Goal: Task Accomplishment & Management: Manage account settings

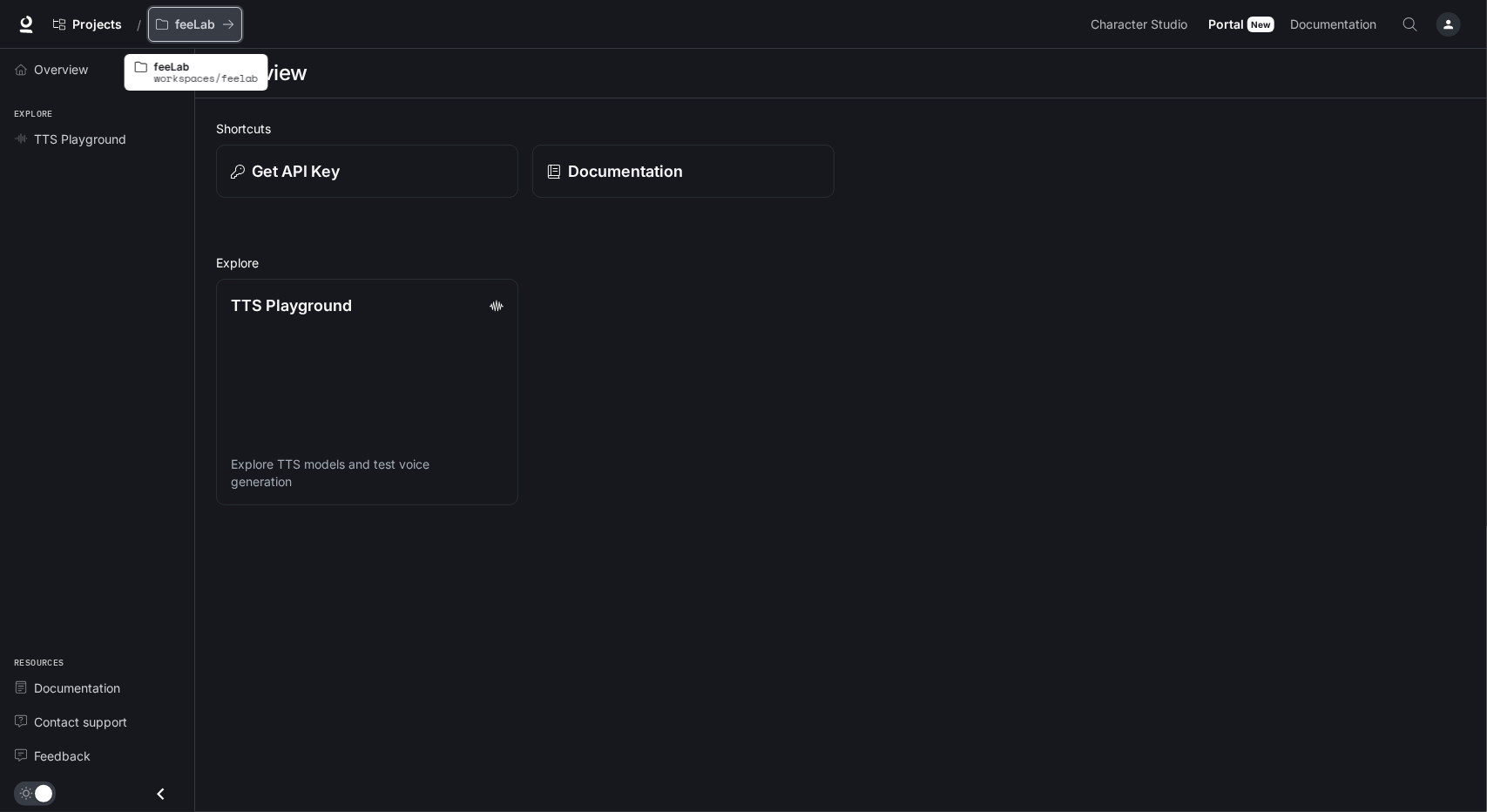
click at [160, 20] on icon "All workspaces" at bounding box center [162, 25] width 12 height 11
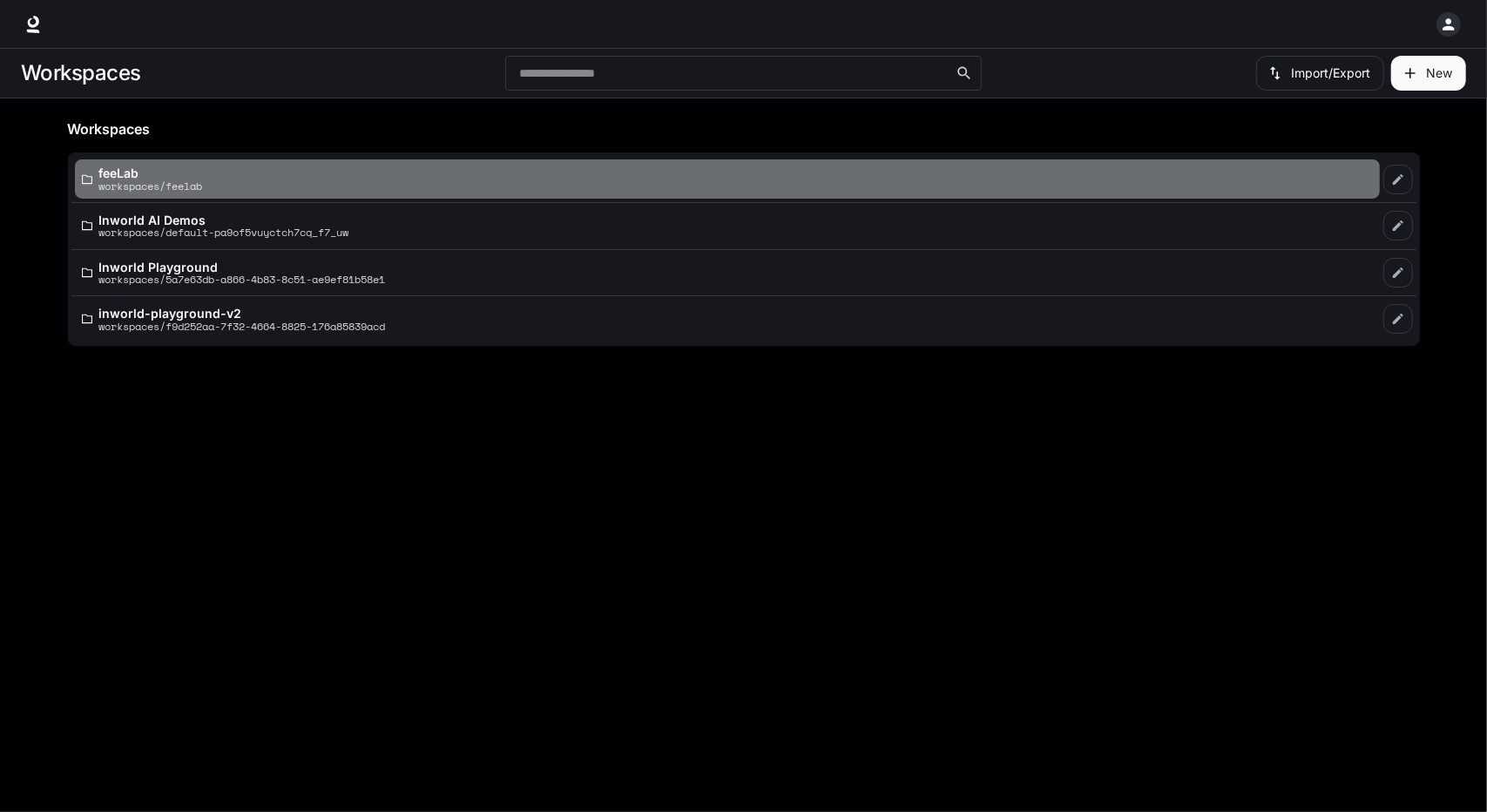
click at [310, 193] on link "feeLab workspaces/feelab" at bounding box center [727, 179] width 1306 height 39
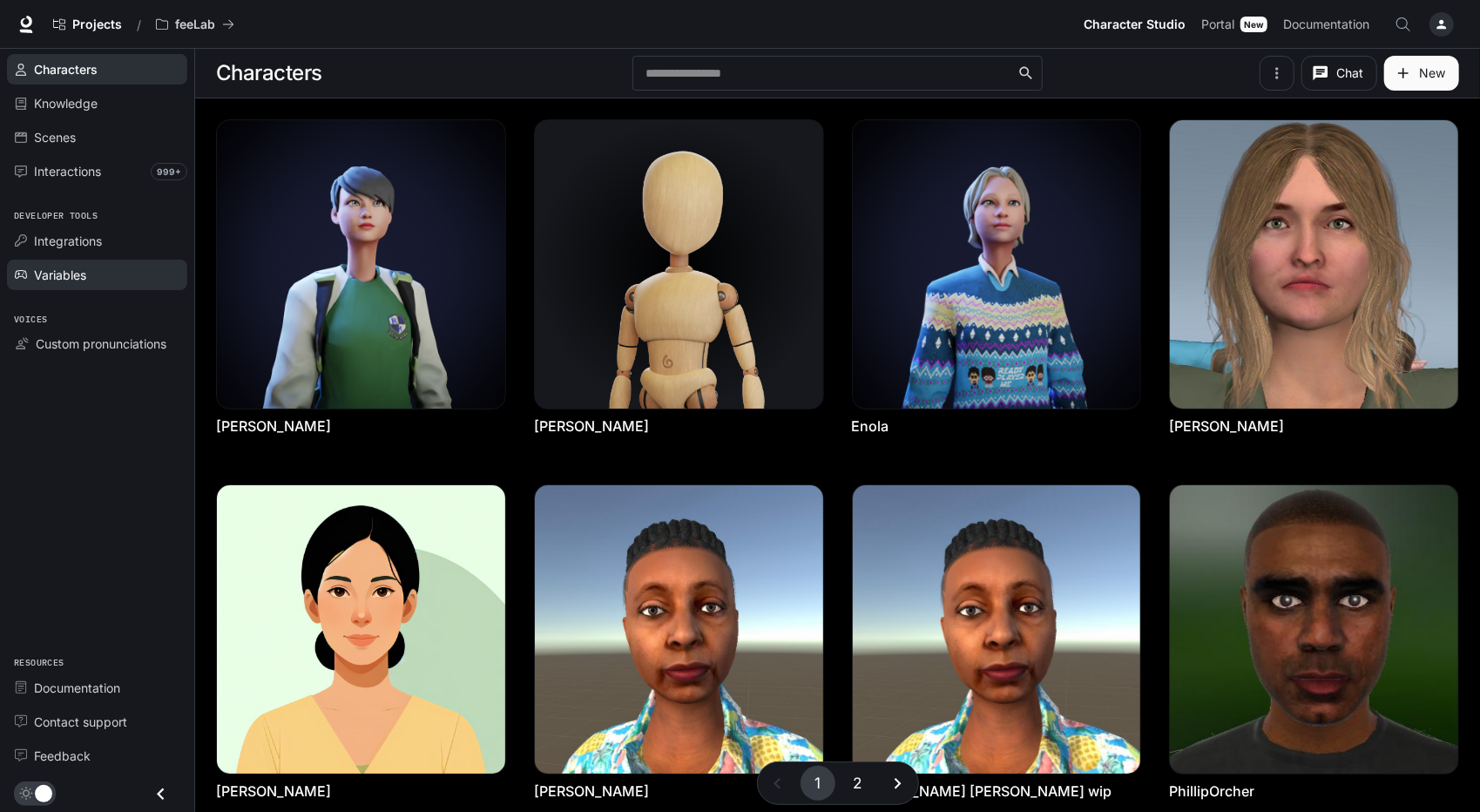
click at [109, 266] on div "Variables" at bounding box center [107, 275] width 145 height 19
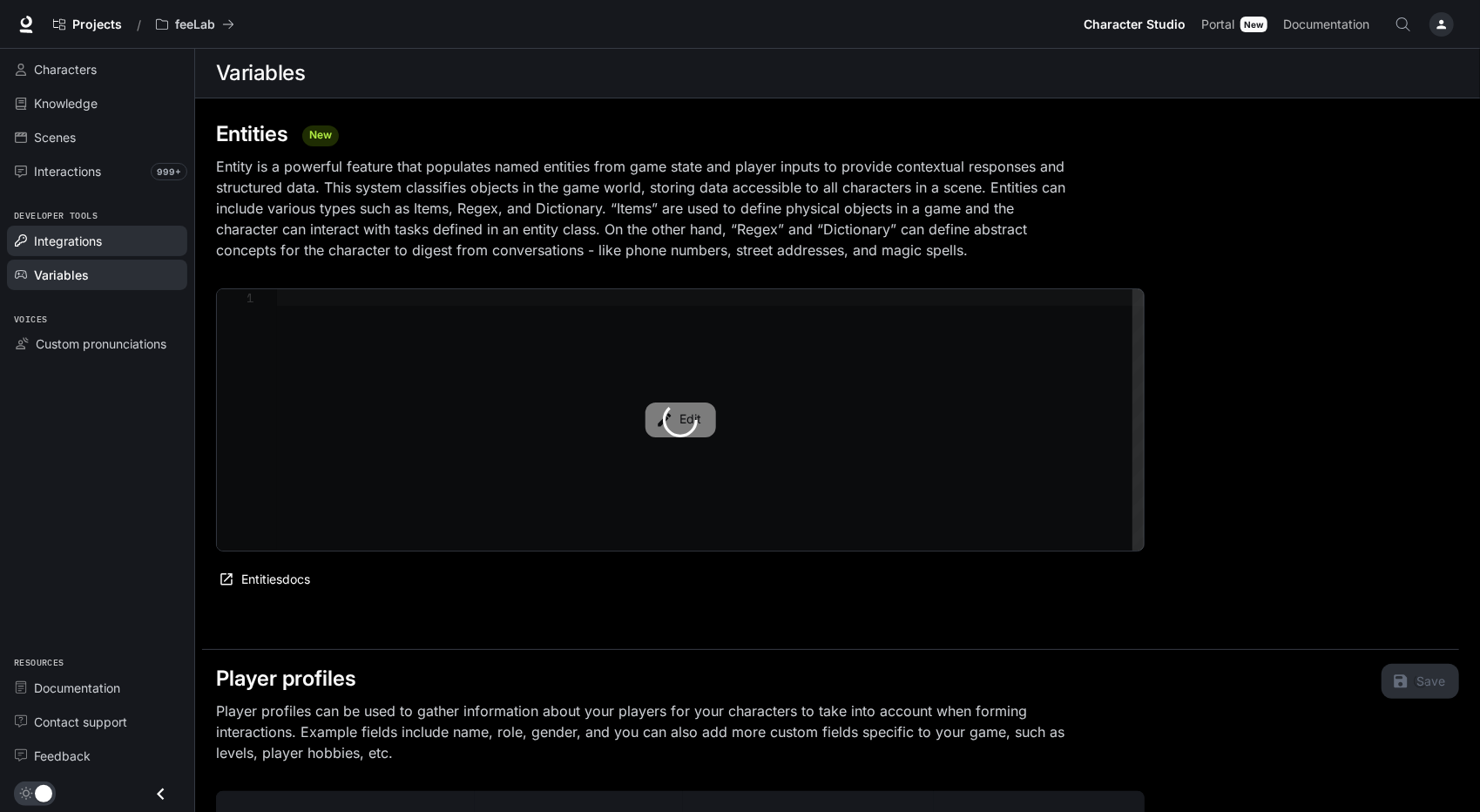
type textarea "**********"
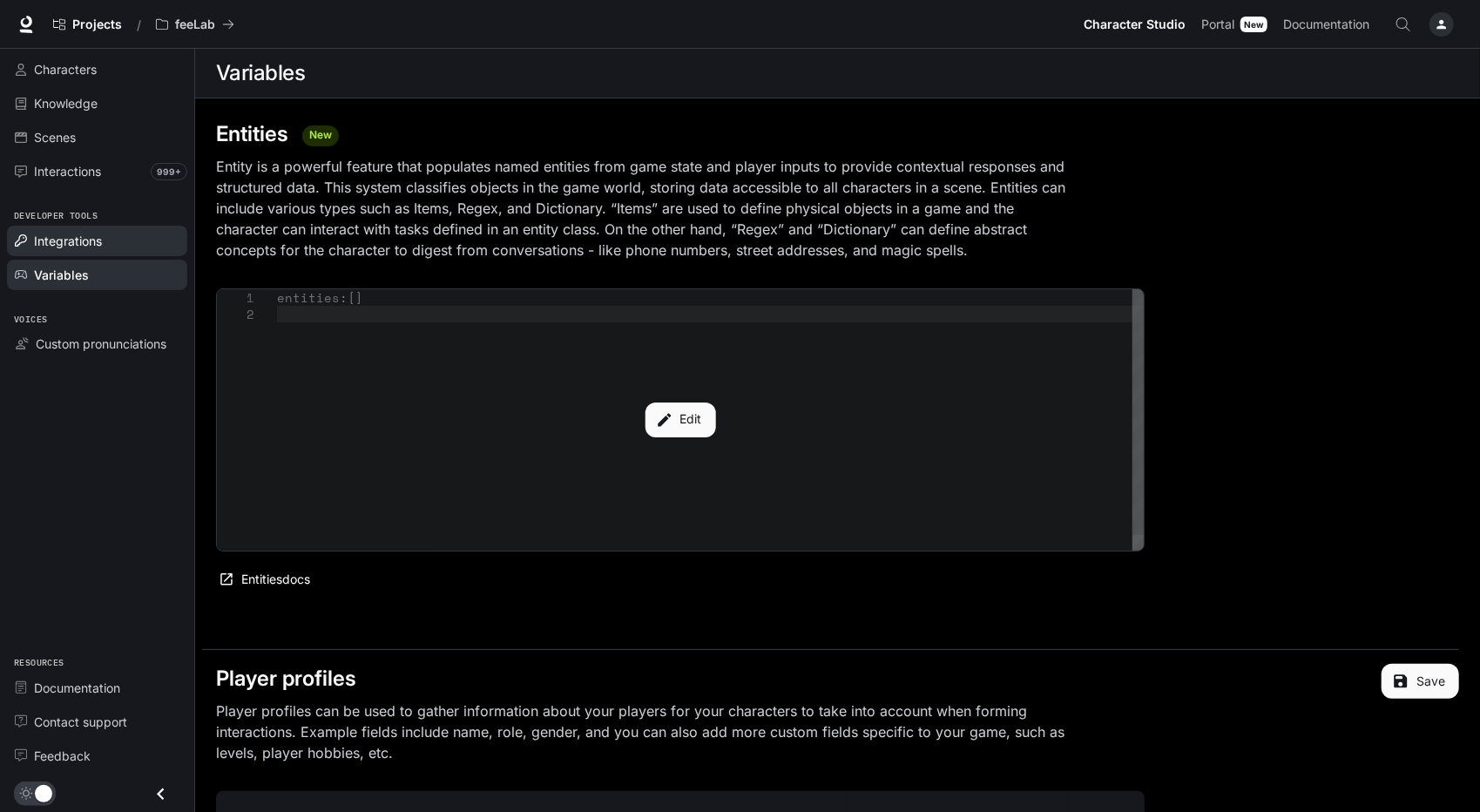
click at [121, 242] on div "Integrations" at bounding box center [107, 240] width 145 height 19
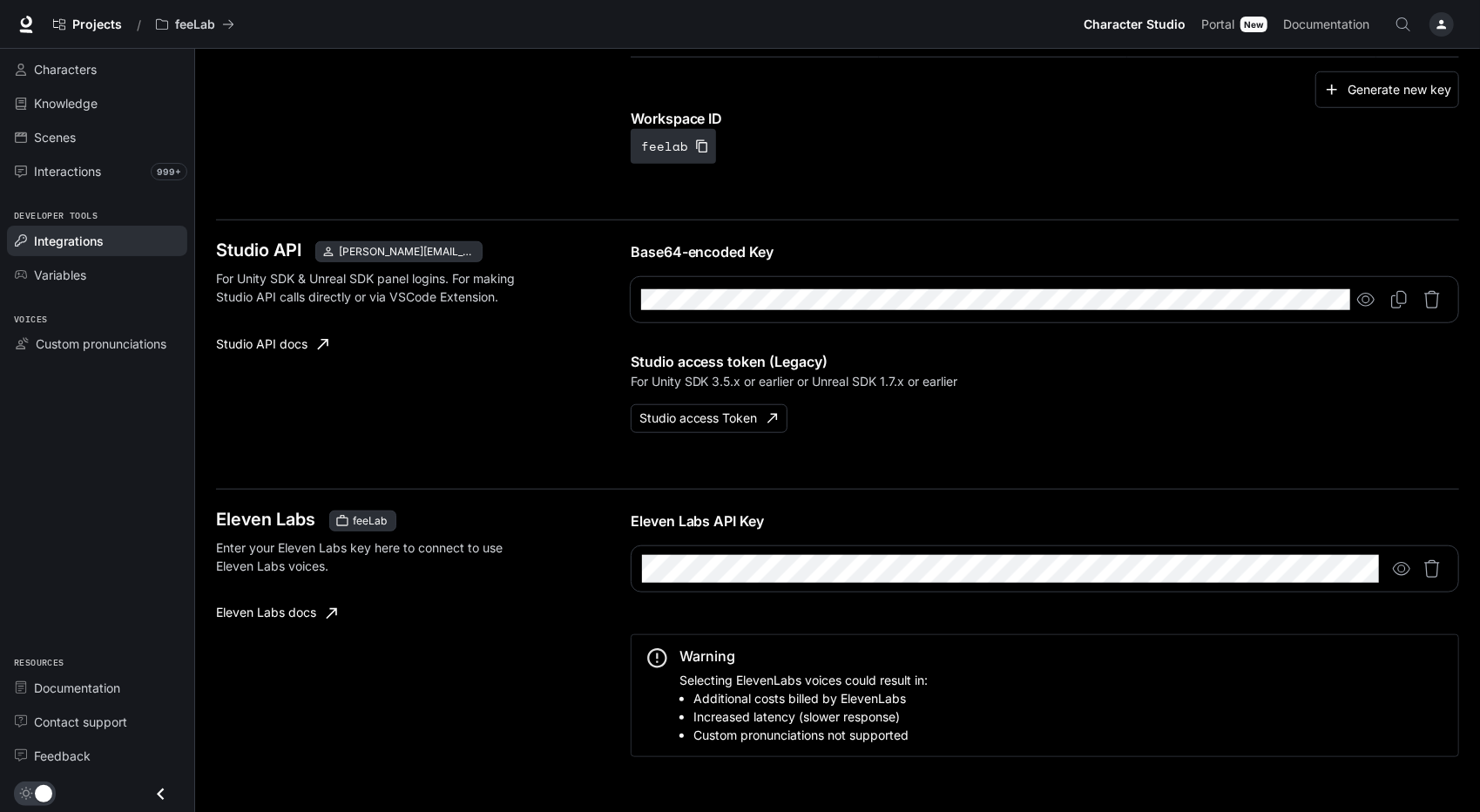
scroll to position [924, 0]
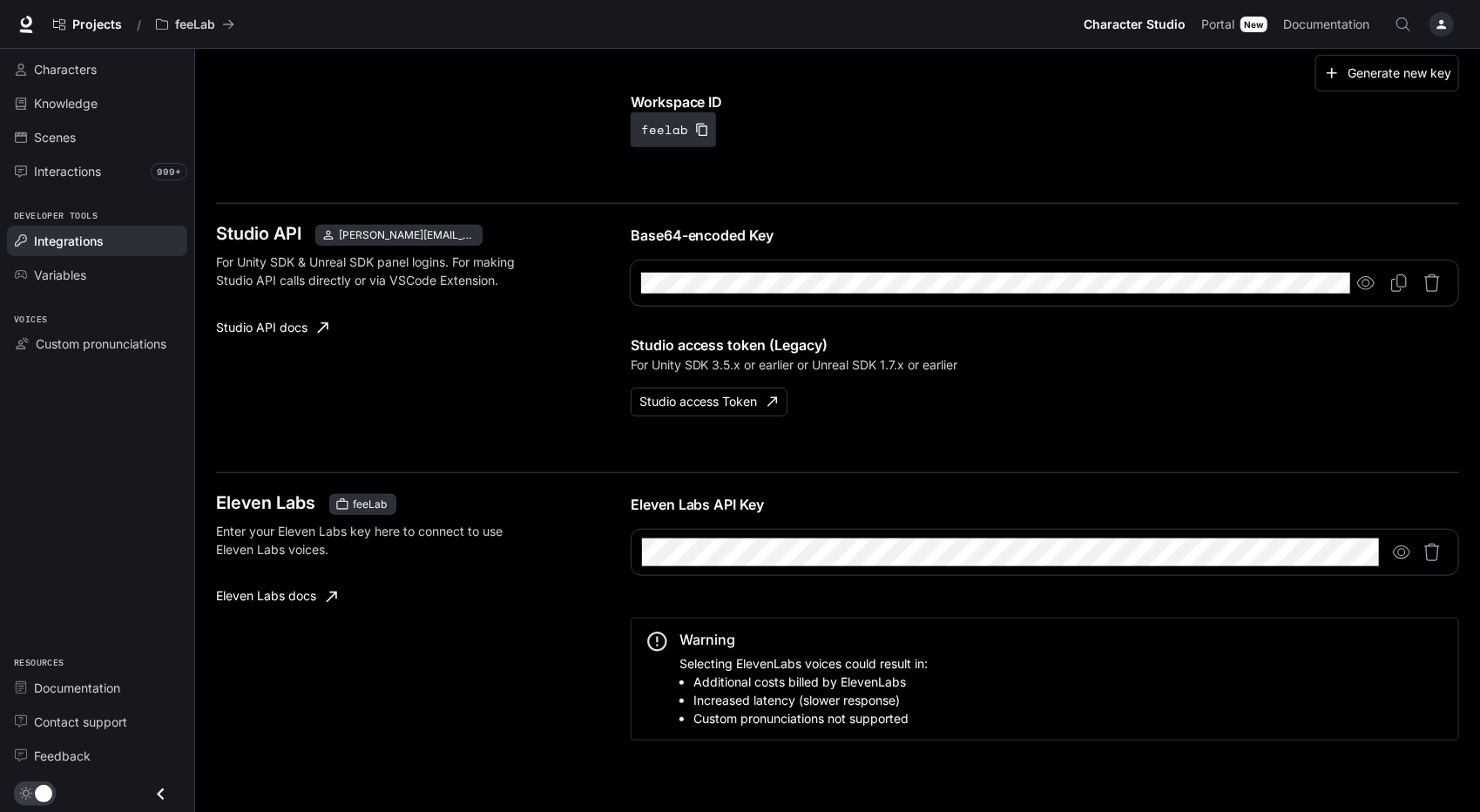
drag, startPoint x: 1401, startPoint y: 546, endPoint x: 1381, endPoint y: 546, distance: 20.0
click at [1401, 546] on icon "button" at bounding box center [1402, 552] width 18 height 18
click at [511, 478] on div "Eleven Labs feeLab Enter your Eleven Labs key here to connect to use Eleven Lab…" at bounding box center [838, 634] width 1244 height 325
